Goal: Book appointment/travel/reservation

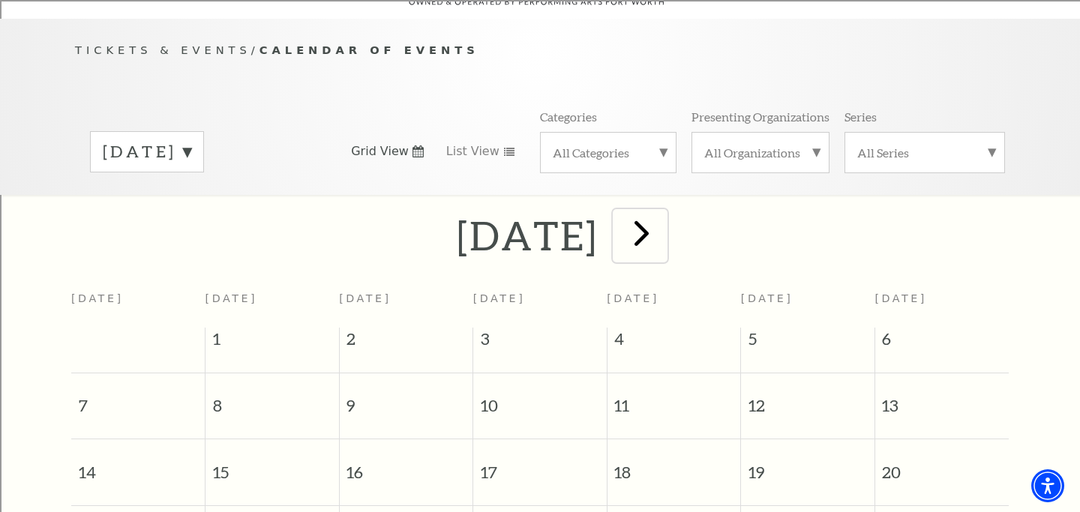
click at [663, 215] on span "next" at bounding box center [641, 233] width 43 height 43
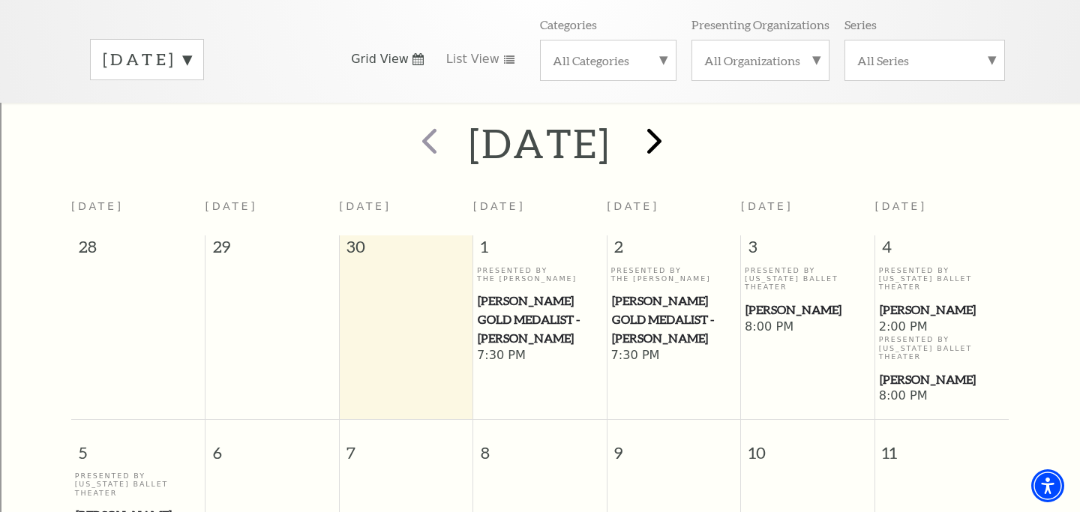
scroll to position [229, 0]
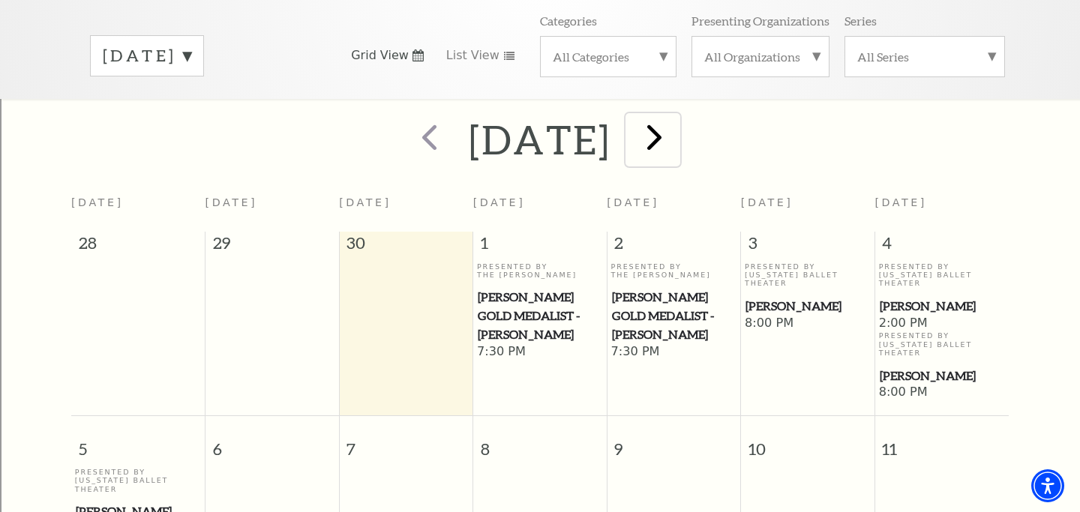
click at [676, 116] on span "next" at bounding box center [654, 137] width 43 height 43
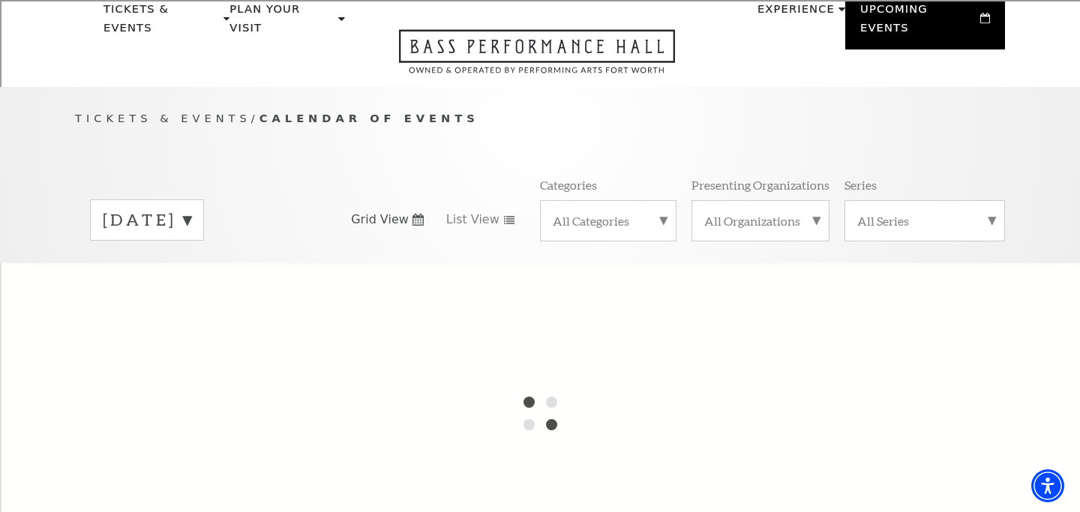
scroll to position [65, 0]
click at [191, 208] on label "October 2025" at bounding box center [147, 219] width 89 height 23
click at [224, 267] on div at bounding box center [540, 413] width 1080 height 300
click at [607, 200] on div "All Categories" at bounding box center [608, 220] width 137 height 41
click at [570, 109] on p "Tickets & Events / Calendar of Events" at bounding box center [540, 118] width 930 height 19
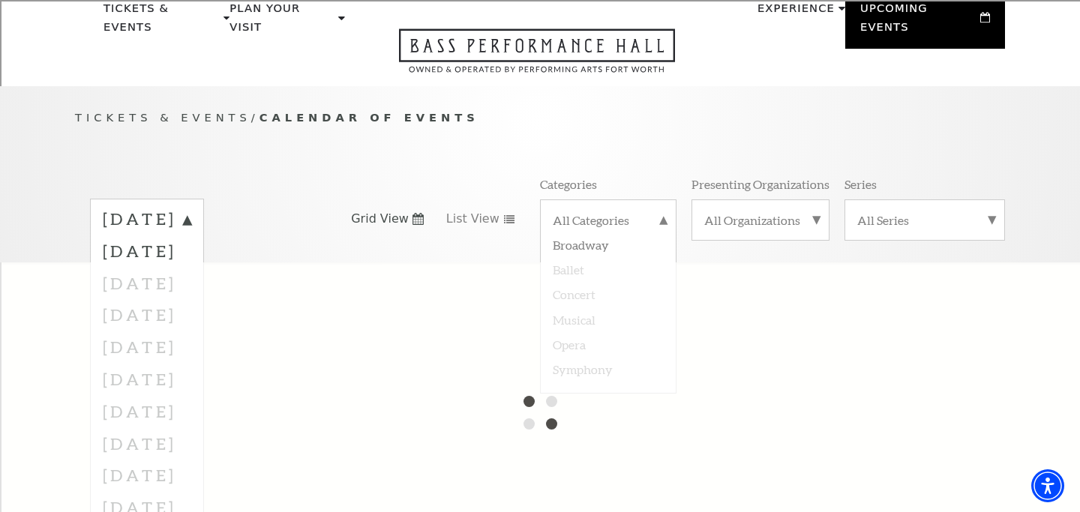
click at [431, 155] on div "Tickets & Events / Calendar of Events September 2025 October 2025 November 2025…" at bounding box center [540, 185] width 960 height 153
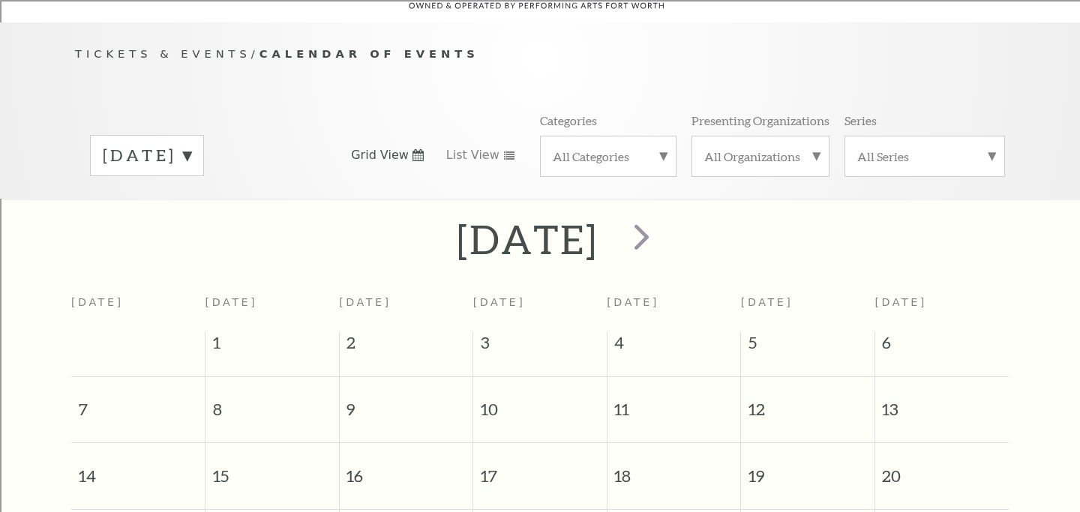
scroll to position [133, 0]
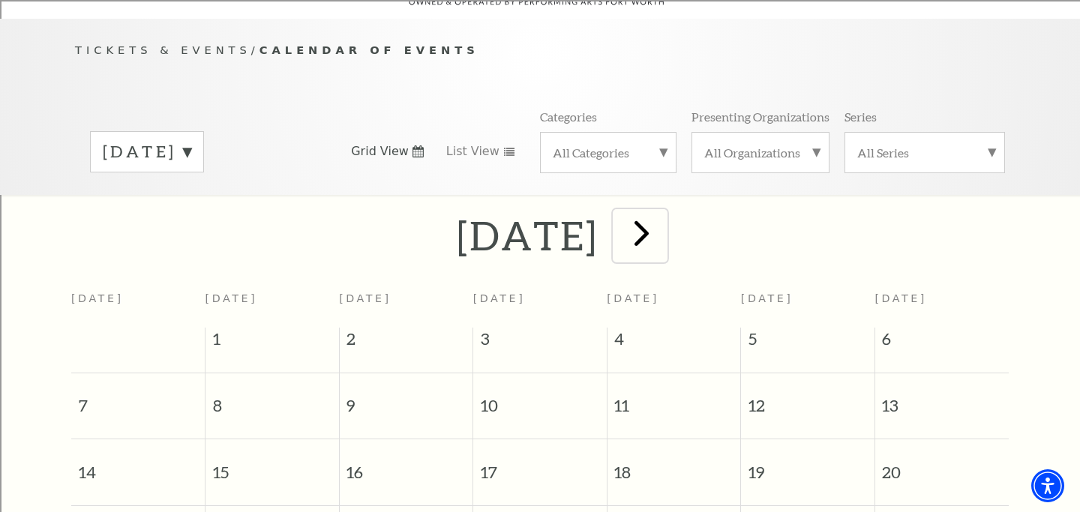
click at [663, 220] on span "next" at bounding box center [641, 233] width 43 height 43
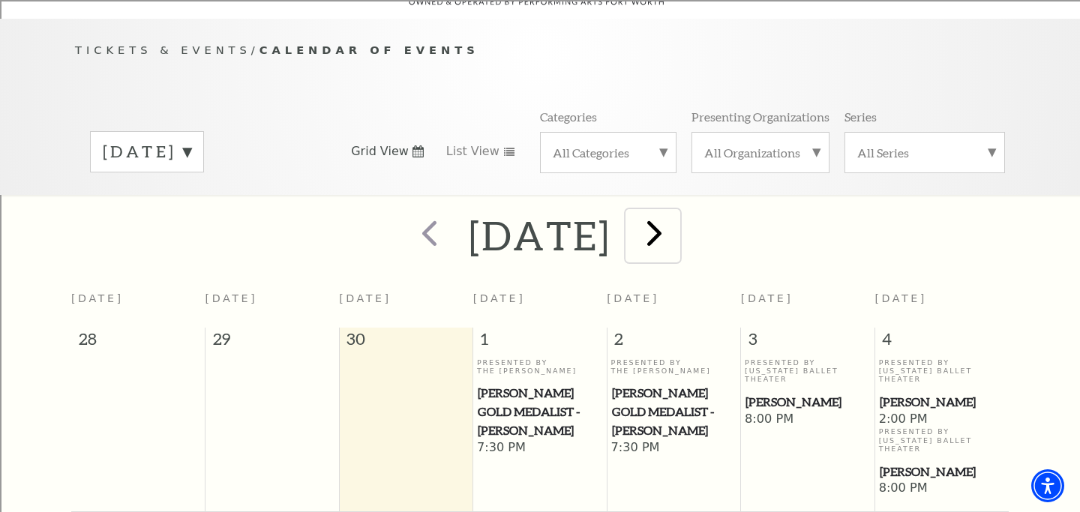
click at [676, 213] on span "next" at bounding box center [654, 233] width 43 height 43
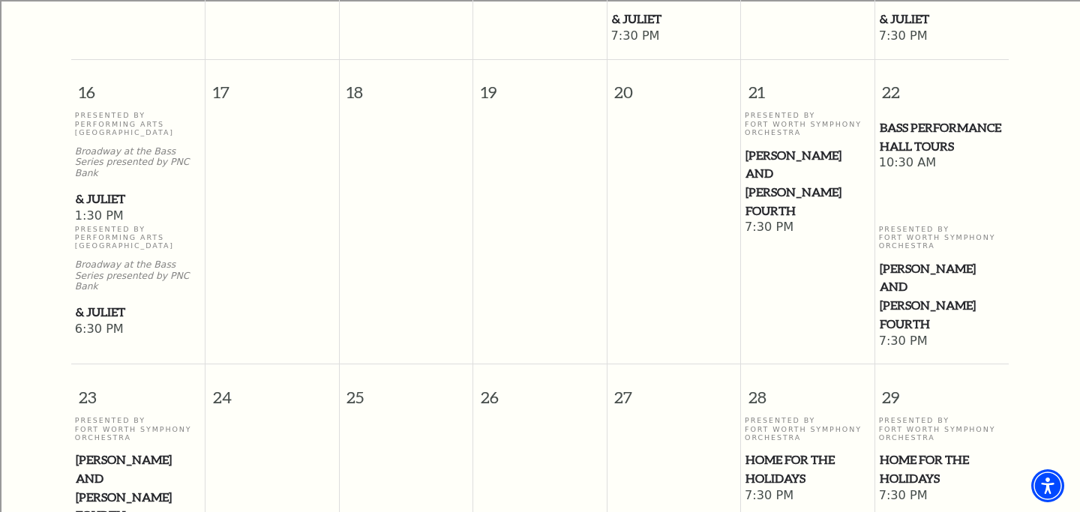
scroll to position [1303, 0]
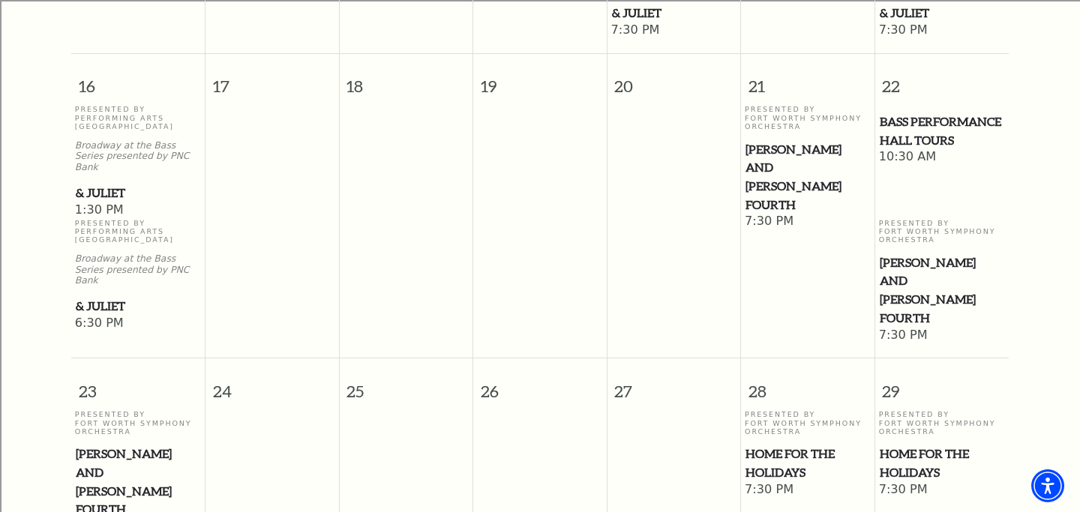
click at [791, 445] on span "Home for the Holidays" at bounding box center [808, 463] width 125 height 37
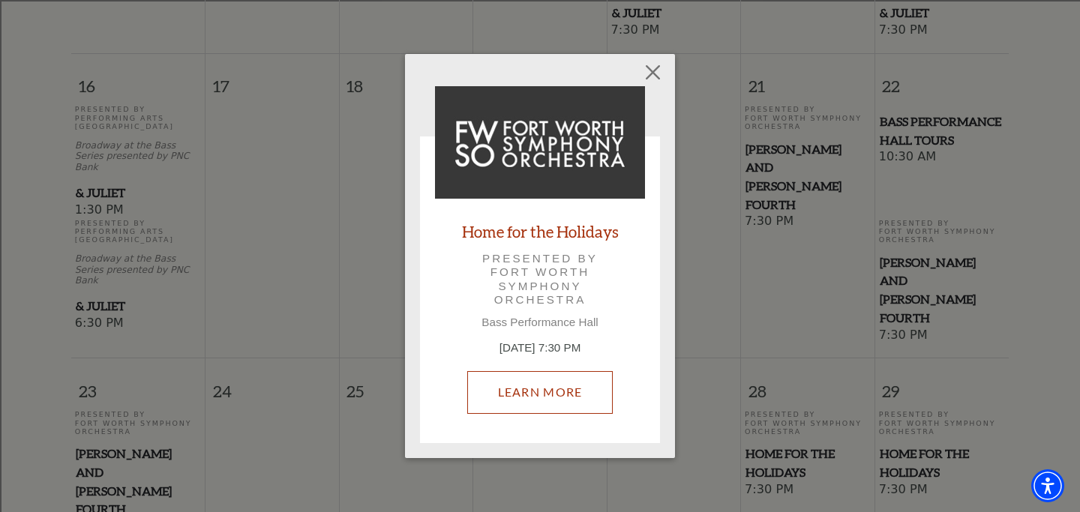
click at [557, 394] on link "Learn More" at bounding box center [540, 392] width 146 height 42
